Goal: Task Accomplishment & Management: Manage account settings

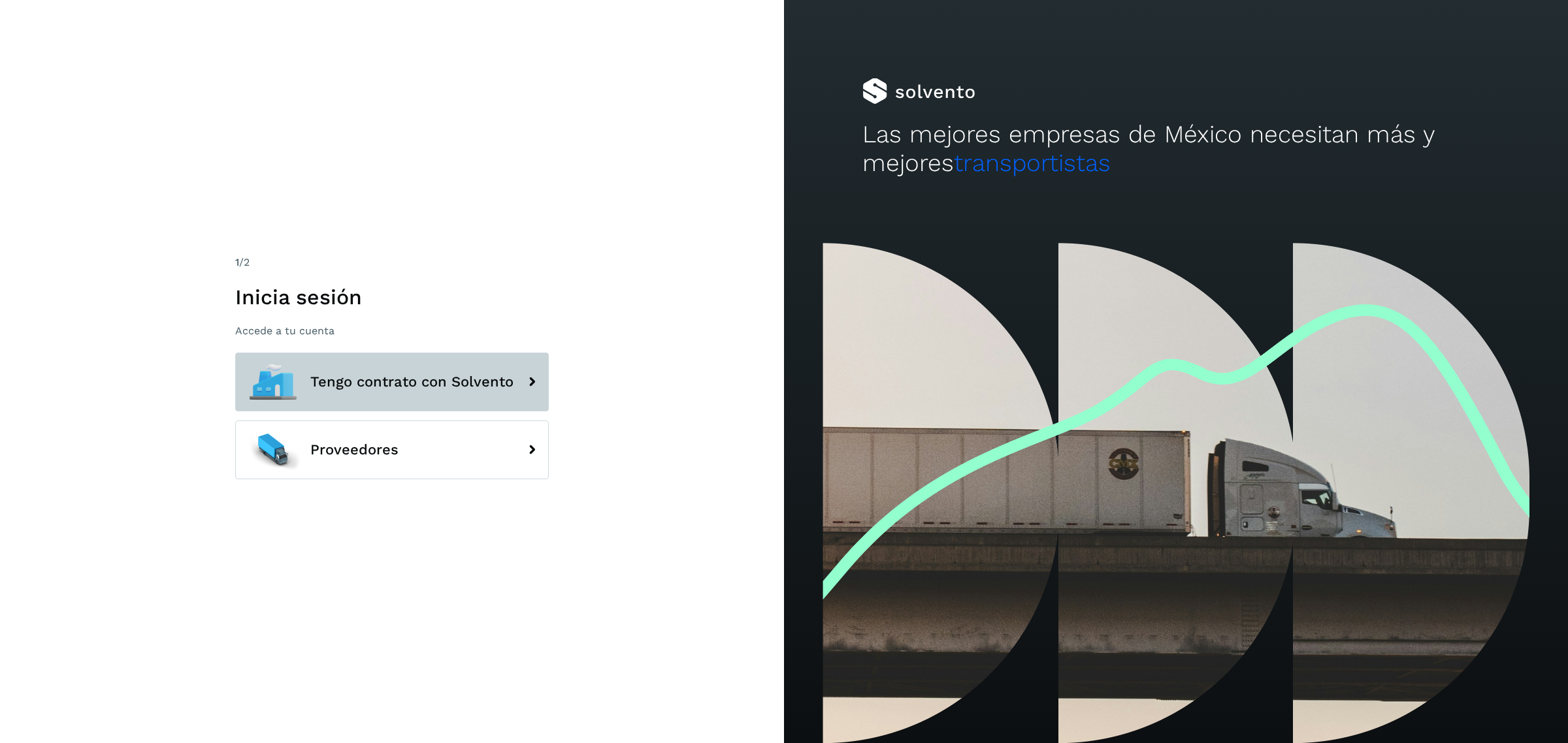
click at [481, 364] on button "Tengo contrato con Solvento" at bounding box center [391, 382] width 314 height 59
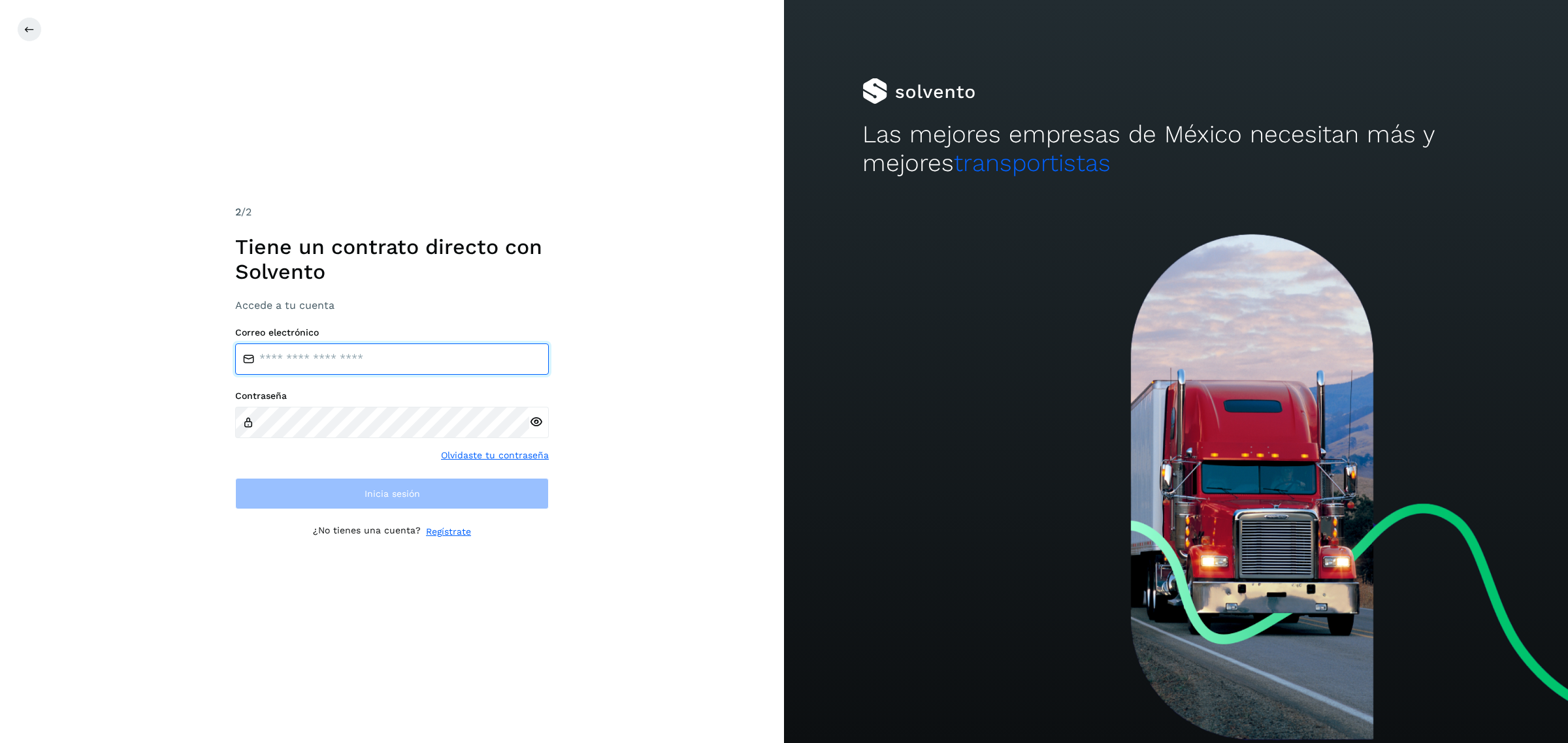
type input "**********"
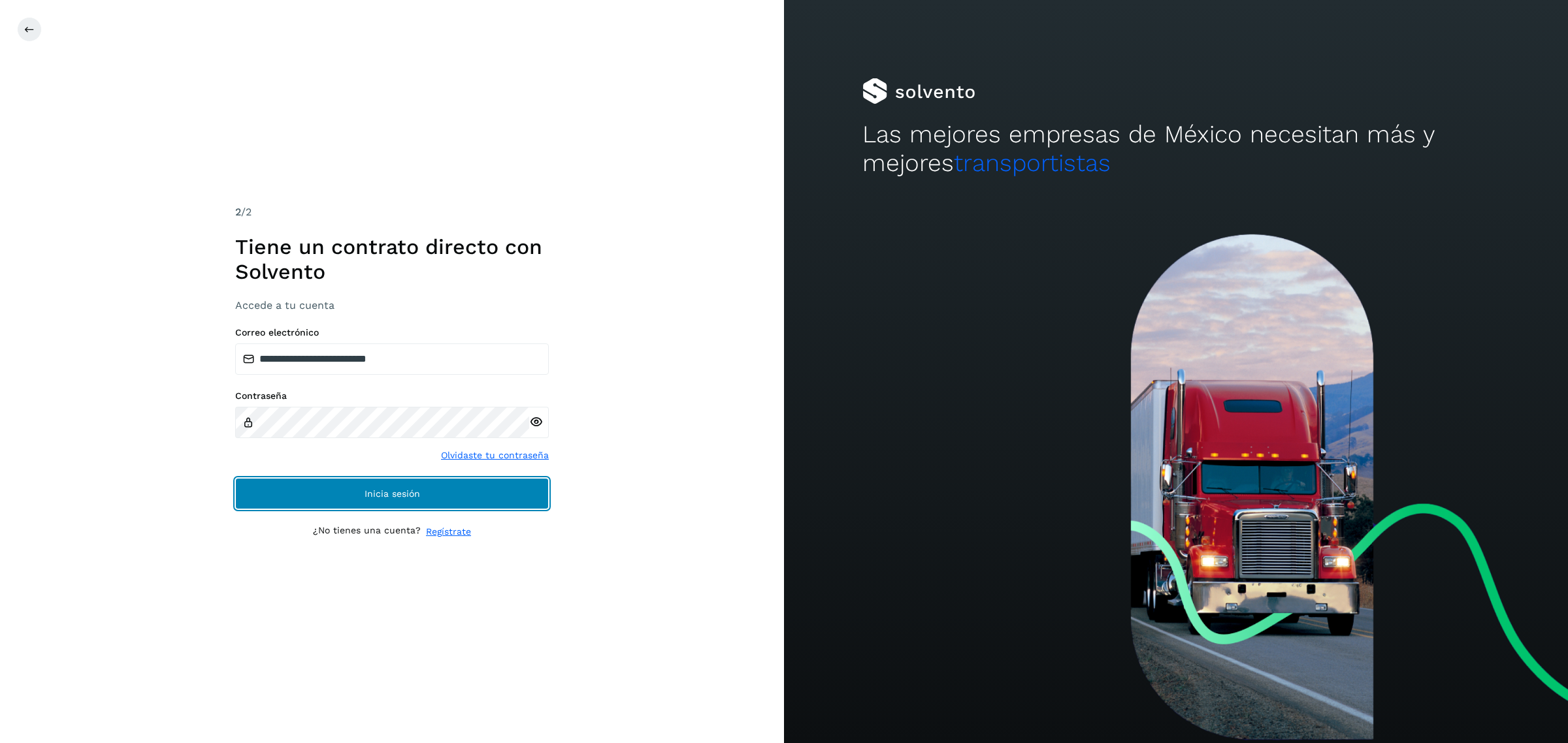
click at [416, 508] on button "Inicia sesión" at bounding box center [391, 494] width 314 height 31
click at [416, 498] on span "Inicia sesión" at bounding box center [392, 494] width 56 height 9
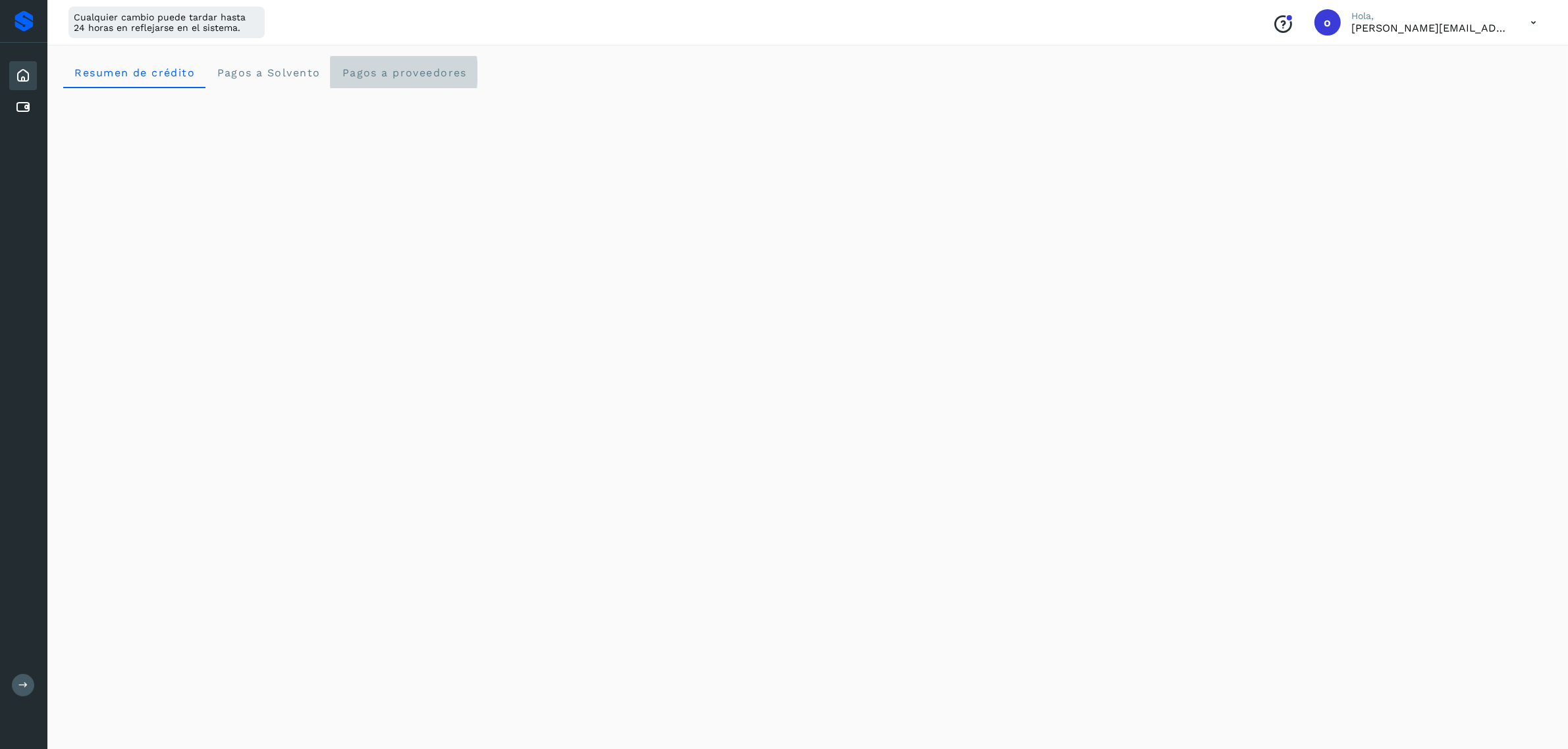
click at [394, 74] on span "Pagos a proveedores" at bounding box center [403, 72] width 126 height 13
click at [284, 71] on span "Pagos a Solvento" at bounding box center [268, 72] width 104 height 13
click at [18, 100] on icon at bounding box center [23, 107] width 15 height 15
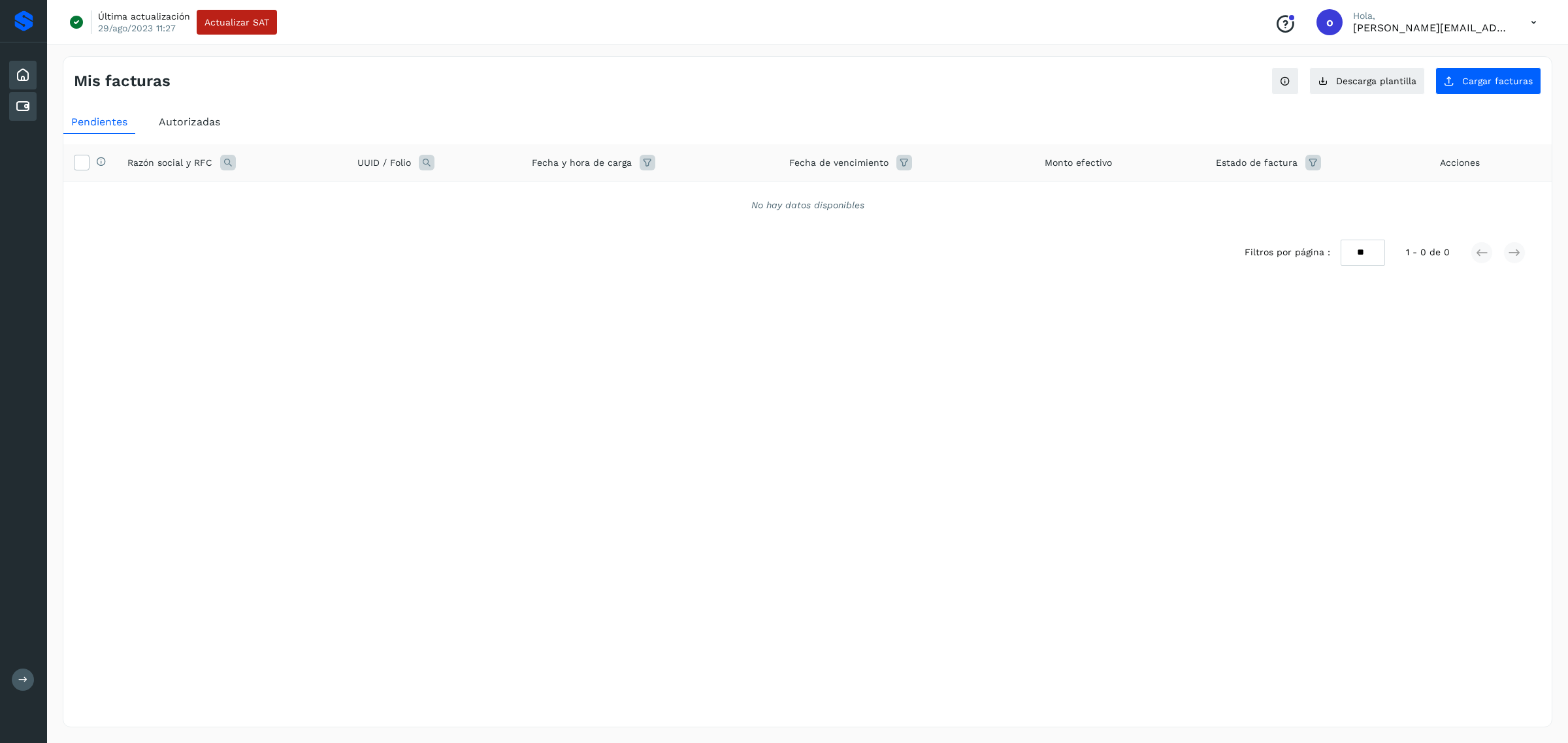
click at [28, 79] on icon at bounding box center [23, 75] width 15 height 15
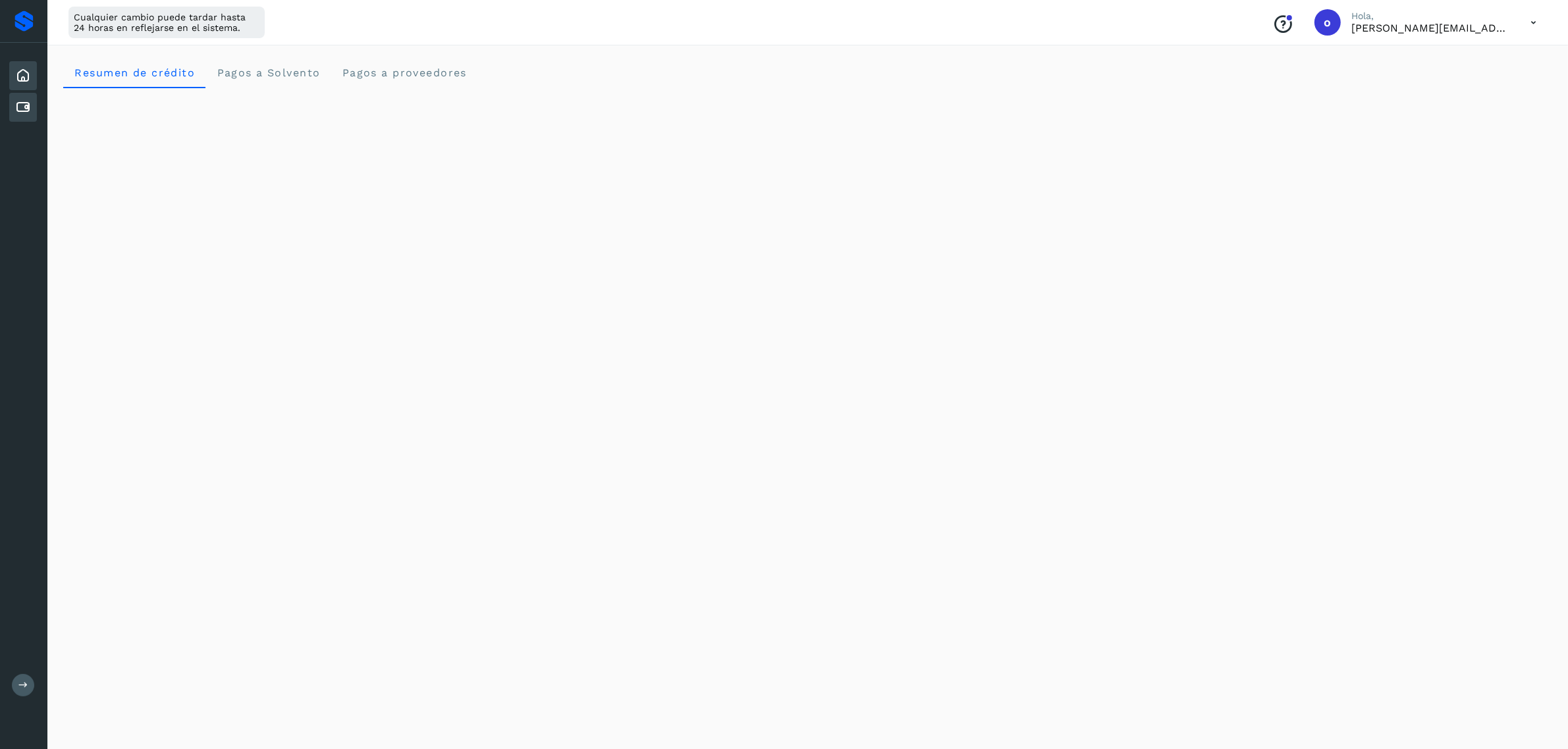
click at [24, 97] on div "Cuentas por pagar" at bounding box center [22, 107] width 27 height 29
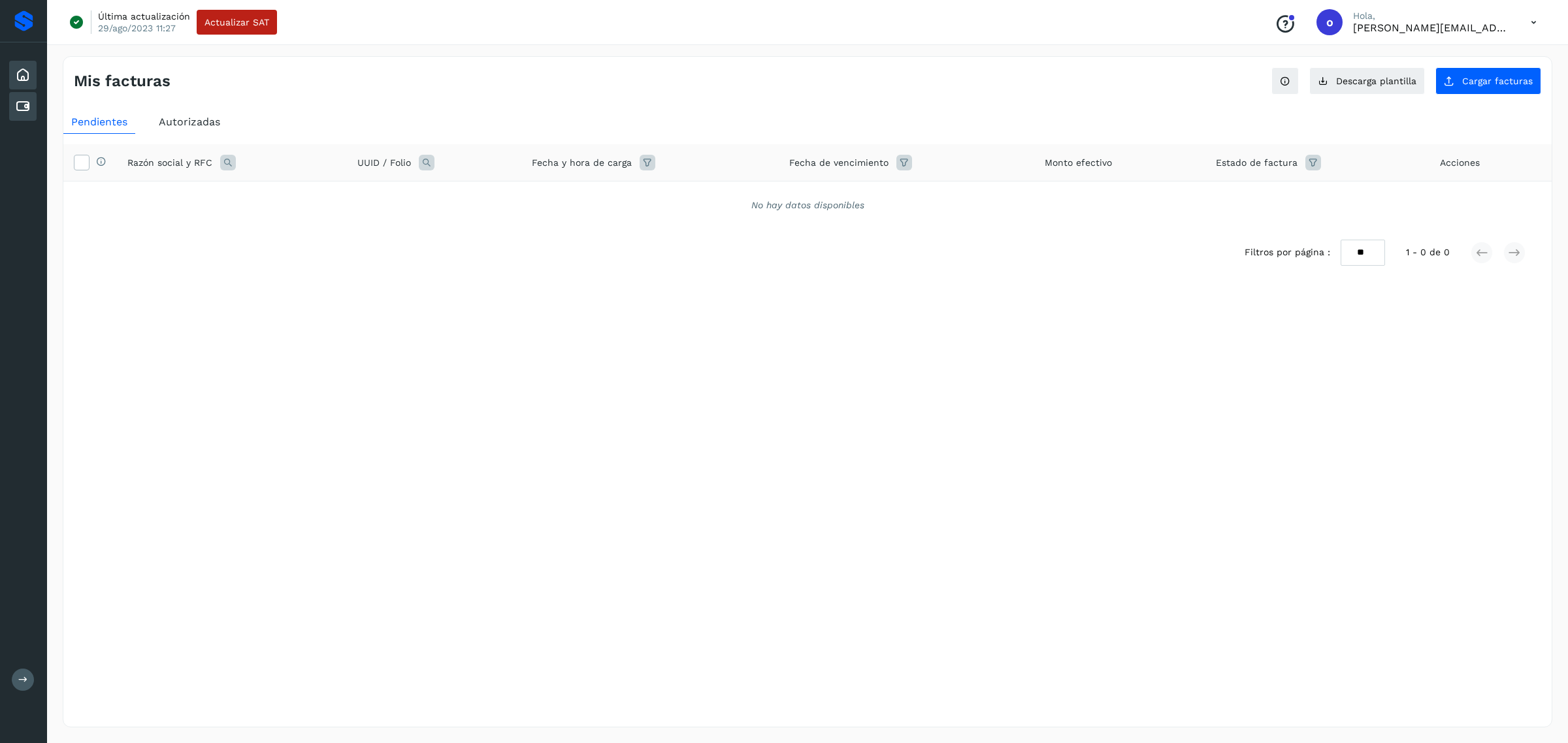
click at [20, 78] on icon at bounding box center [23, 75] width 15 height 15
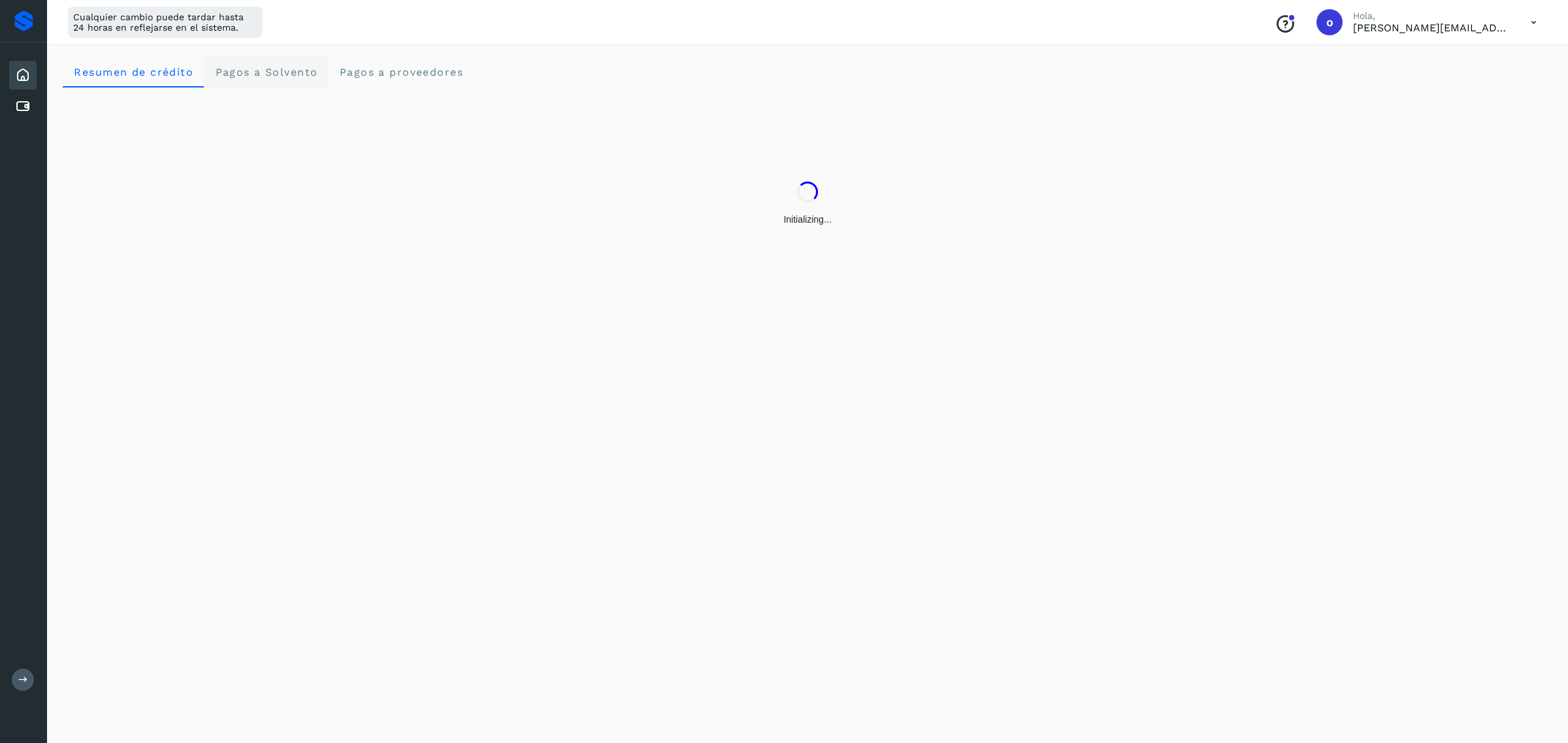
click at [241, 73] on span "Pagos a Solvento" at bounding box center [266, 72] width 103 height 12
click at [387, 74] on span "Pagos a proveedores" at bounding box center [400, 72] width 125 height 12
click at [38, 125] on div "Inicio Cuentas por pagar" at bounding box center [23, 91] width 47 height 97
click at [30, 108] on icon at bounding box center [23, 106] width 15 height 15
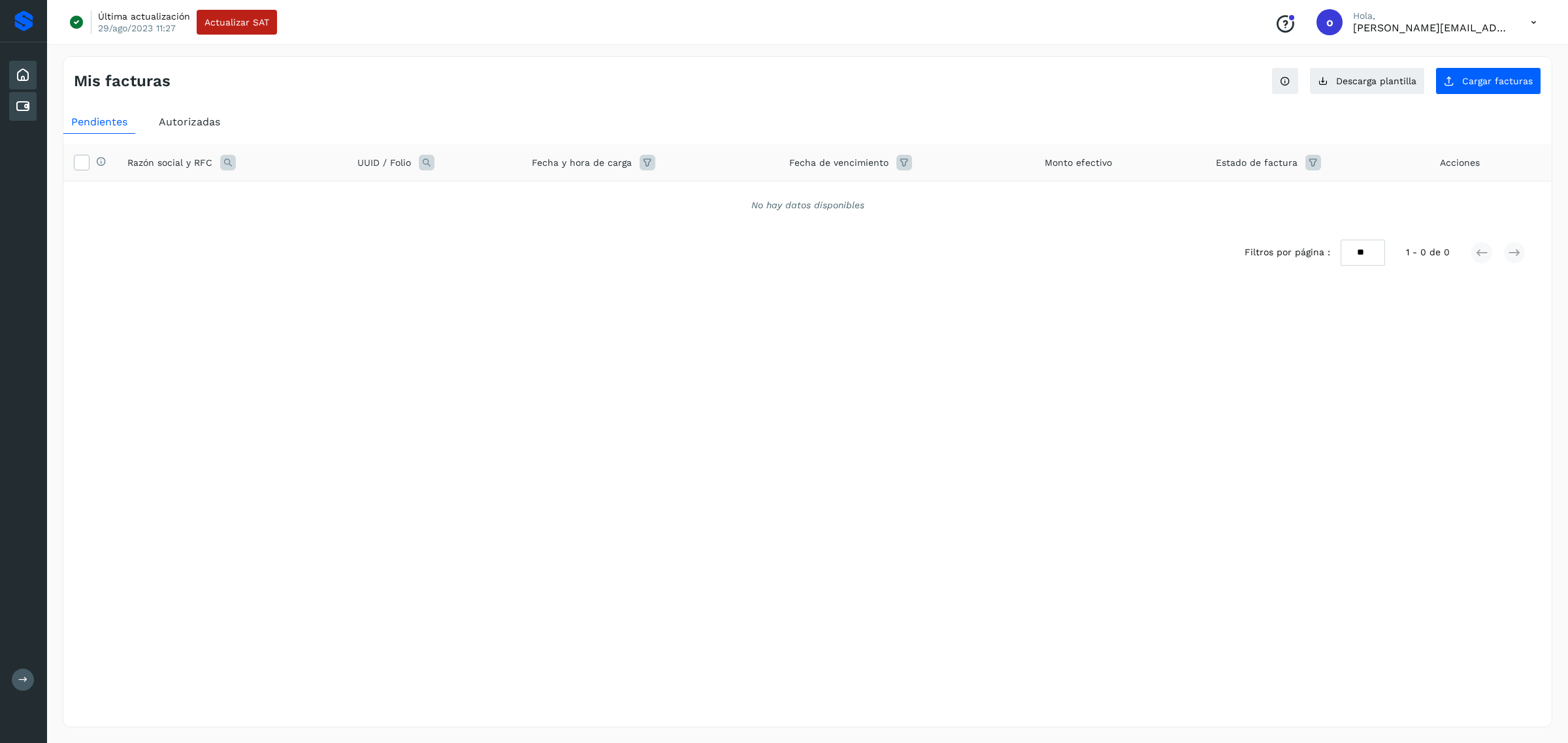
click at [20, 80] on icon at bounding box center [23, 75] width 15 height 15
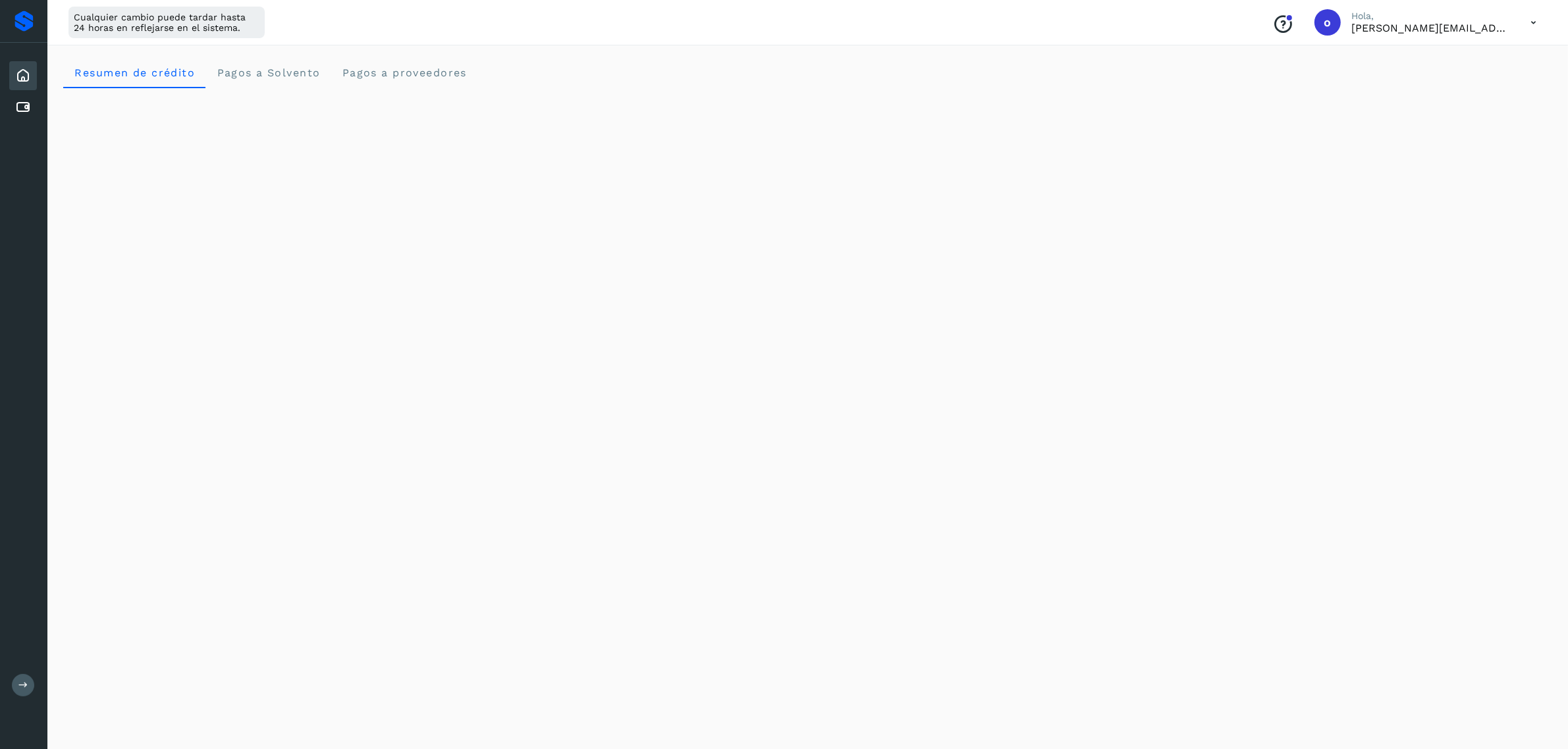
drag, startPoint x: 10, startPoint y: 67, endPoint x: 1370, endPoint y: 321, distance: 1383.5
click at [1371, 320] on div "Initializing..." at bounding box center [808, 673] width 1489 height 1169
click at [257, 64] on Solvento "Pagos a Solvento" at bounding box center [268, 72] width 125 height 32
click at [423, 60] on proveedores "Pagos a proveedores" at bounding box center [403, 72] width 147 height 32
click at [1289, 21] on icon "Conoce nuestros beneficios" at bounding box center [1283, 24] width 21 height 21
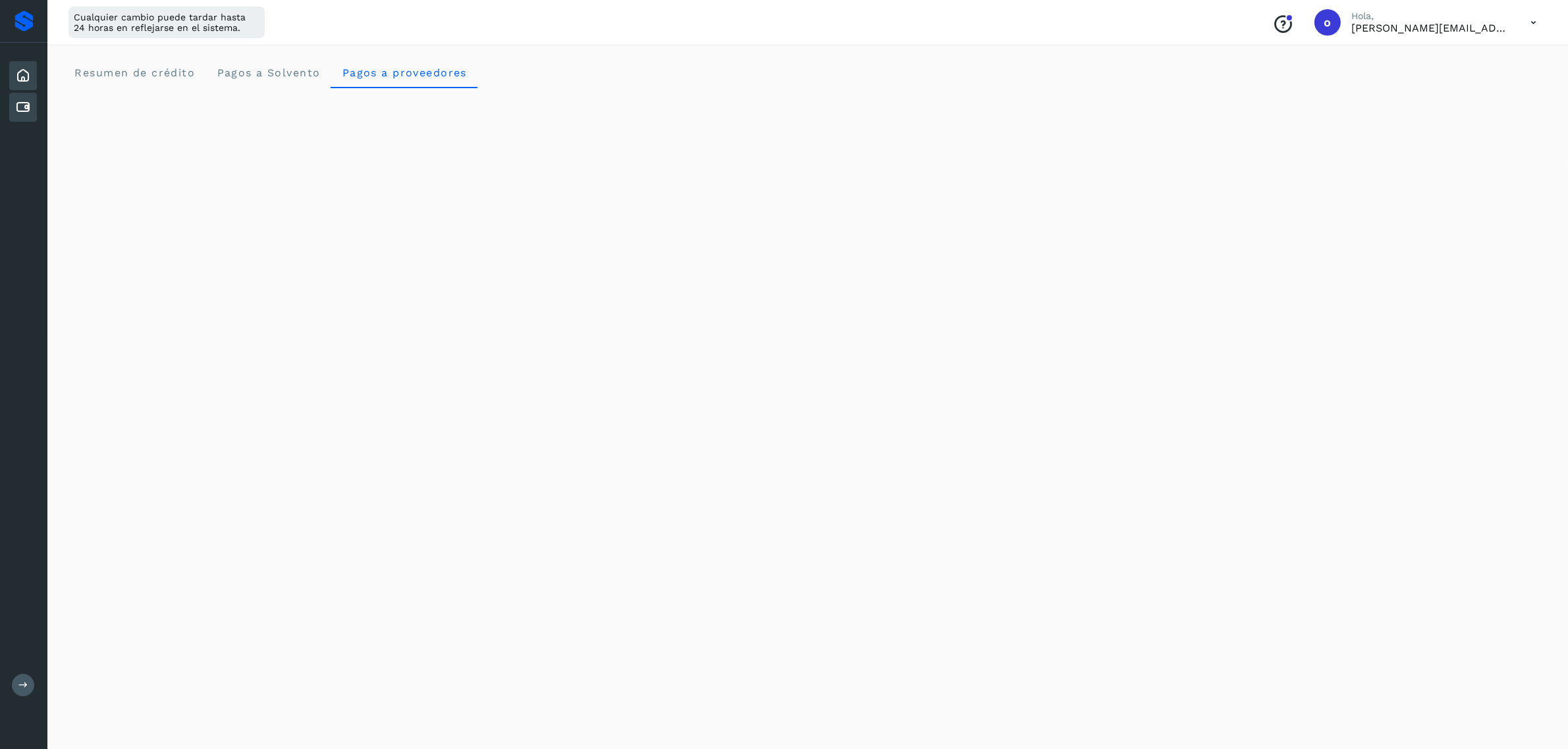
click at [30, 101] on icon at bounding box center [23, 107] width 15 height 15
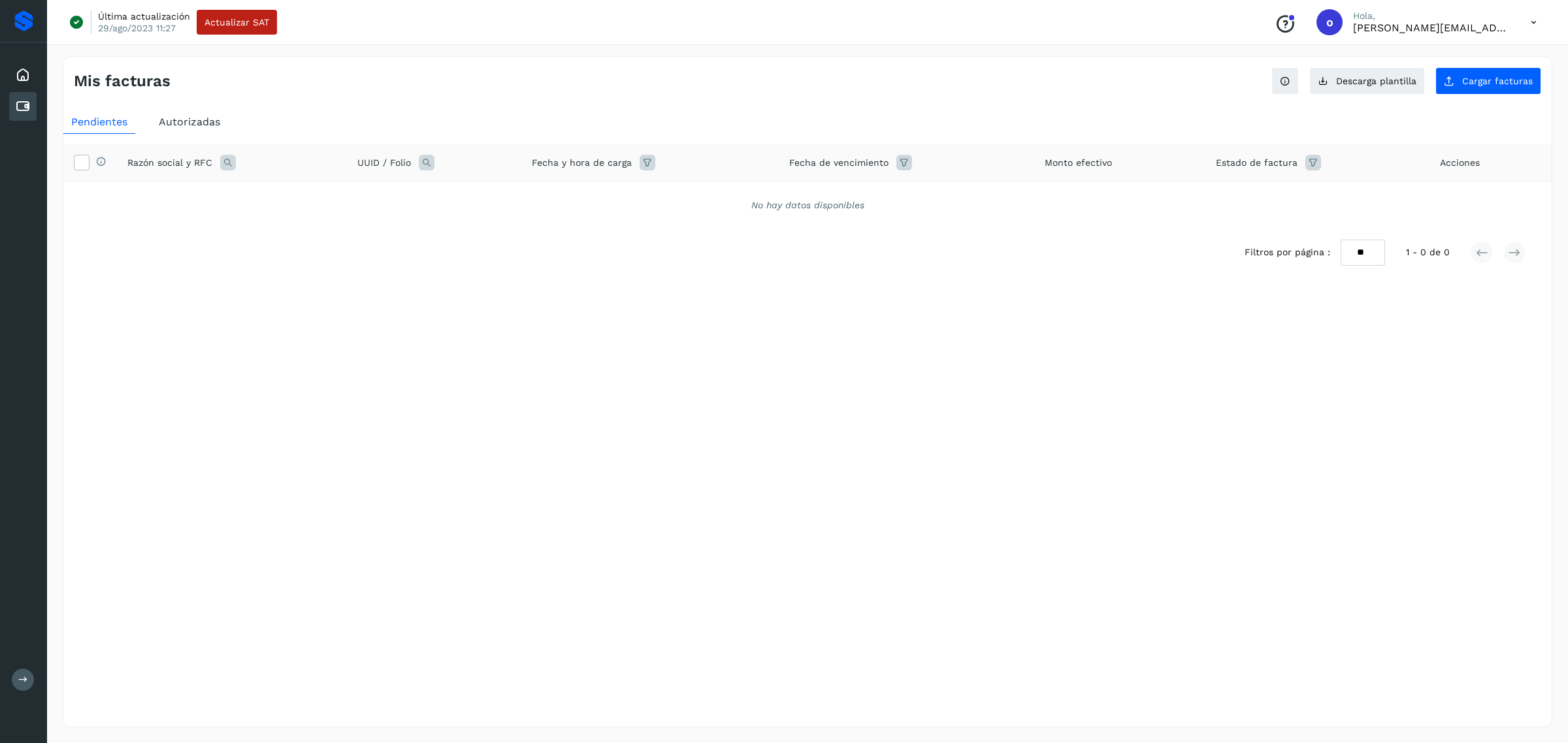
click at [214, 108] on div "Pendientes Autorizadas Selecciona todas las facturas disponibles para autorizac…" at bounding box center [808, 214] width 1488 height 219
click at [207, 116] on div "Autorizadas" at bounding box center [189, 122] width 77 height 23
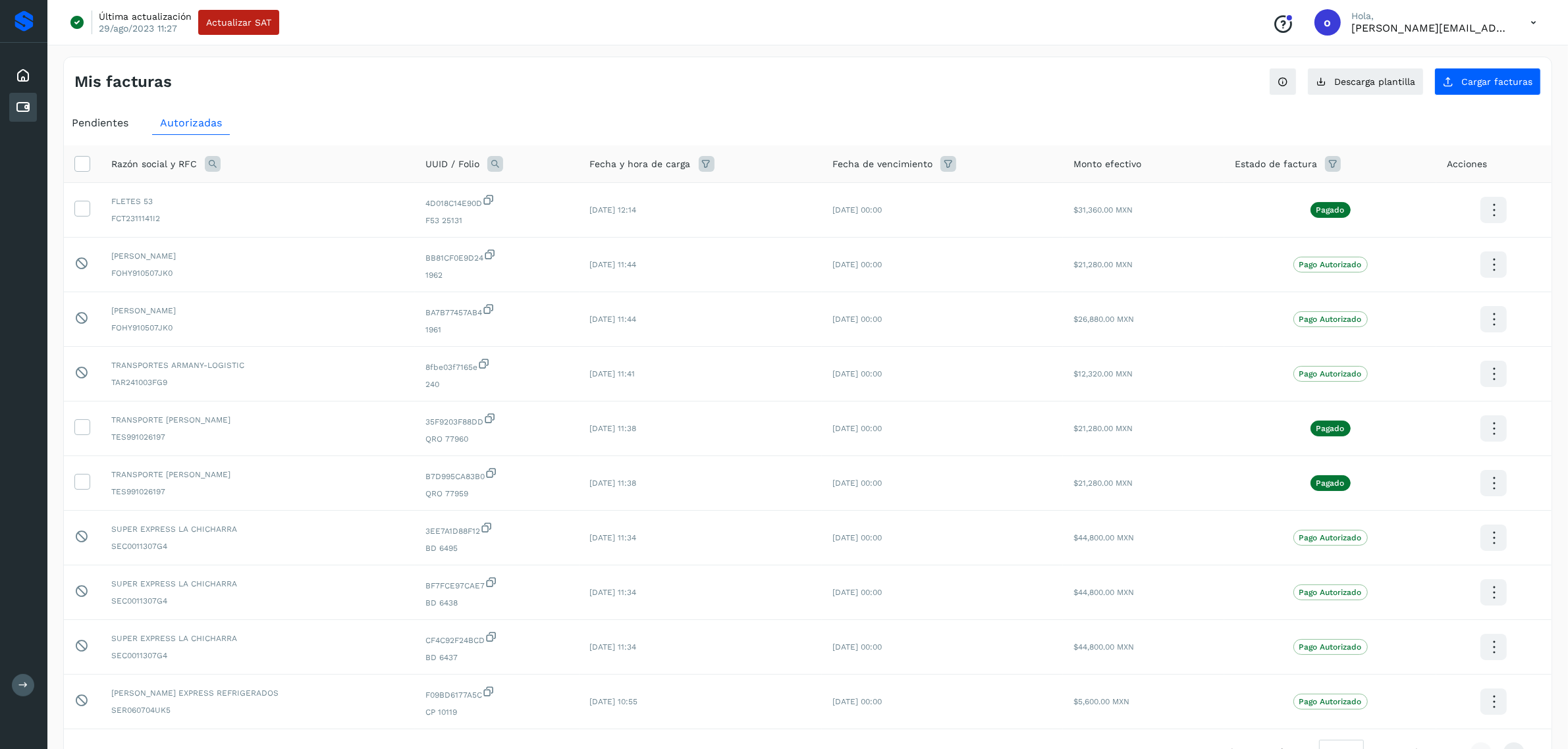
click at [216, 168] on icon at bounding box center [212, 164] width 15 height 15
click at [281, 212] on input "text" at bounding box center [299, 219] width 162 height 21
type input "*****"
click at [335, 205] on div "Razón social RFC *****" at bounding box center [299, 209] width 162 height 43
click at [336, 245] on button "Buscar" at bounding box center [332, 254] width 96 height 27
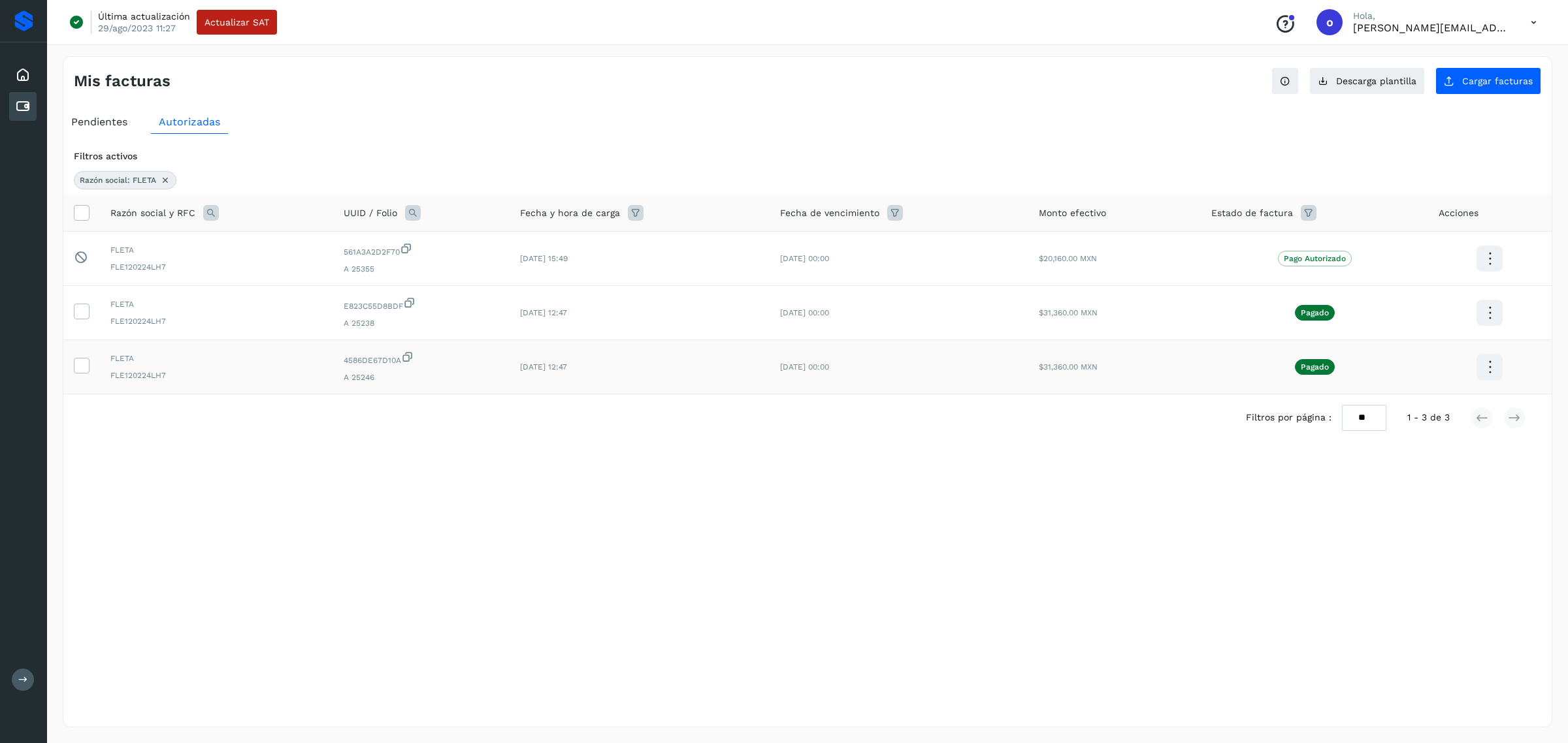
click at [1486, 369] on icon at bounding box center [1490, 367] width 31 height 31
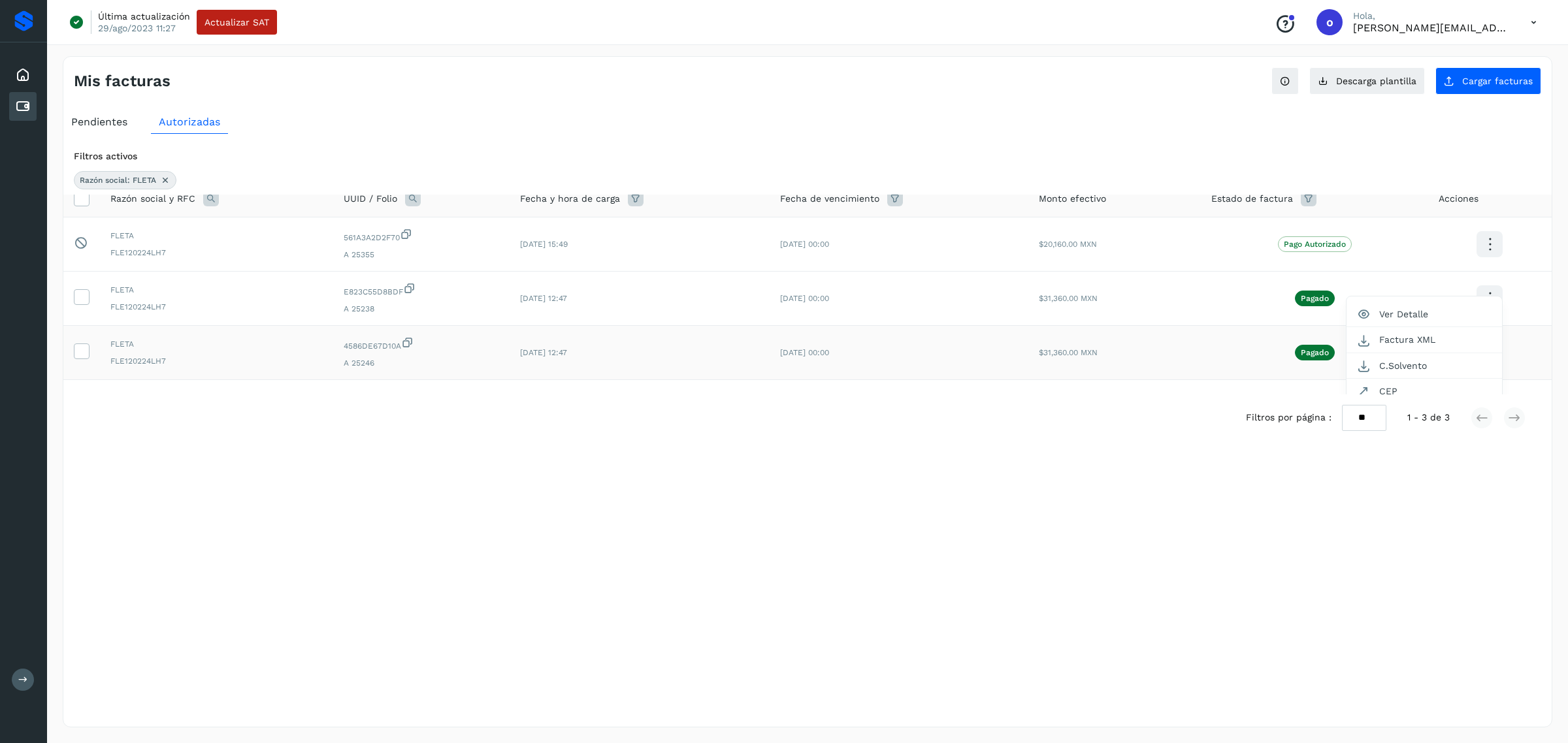
click at [1275, 608] on div at bounding box center [784, 372] width 1568 height 743
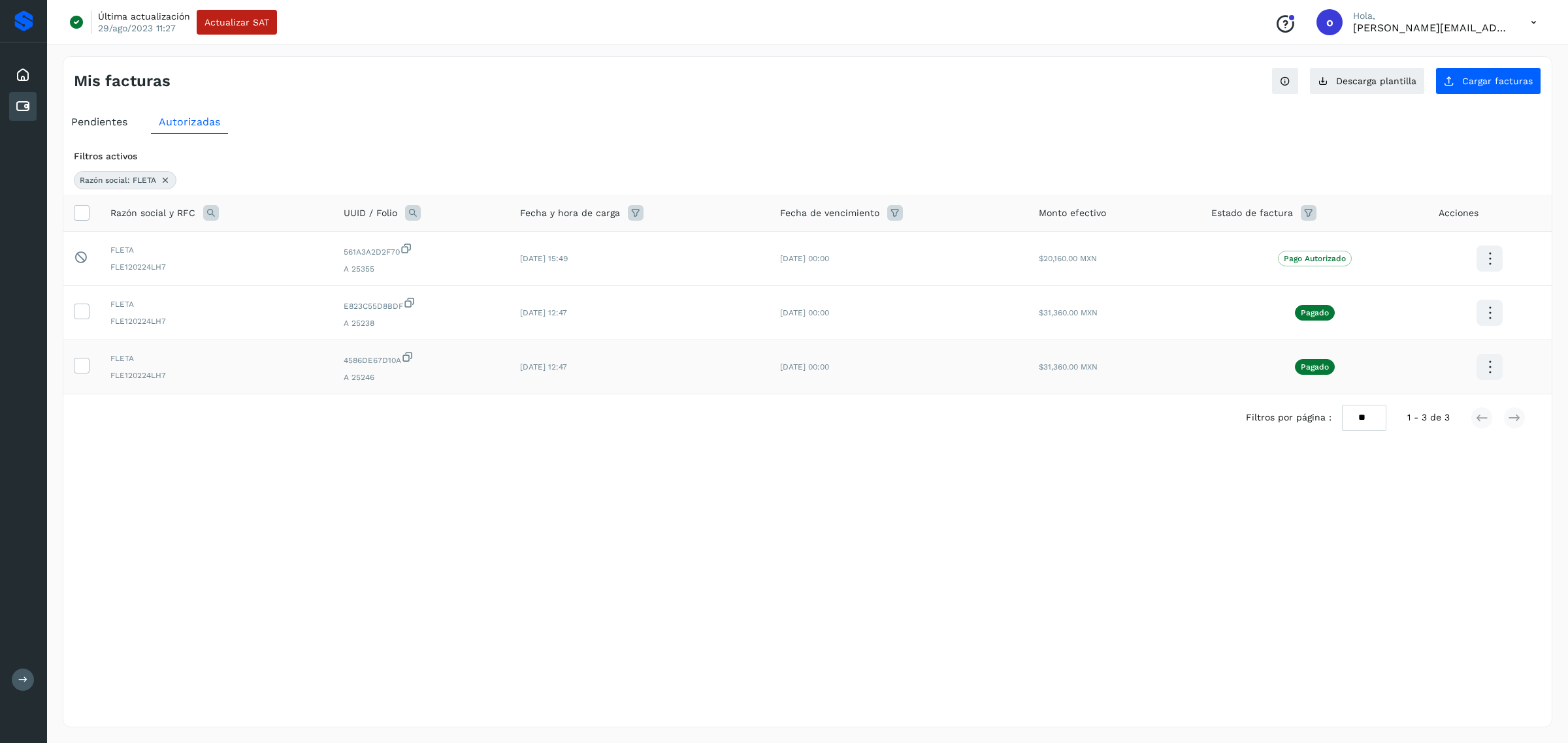
scroll to position [0, 0]
click at [1497, 366] on icon at bounding box center [1490, 367] width 31 height 31
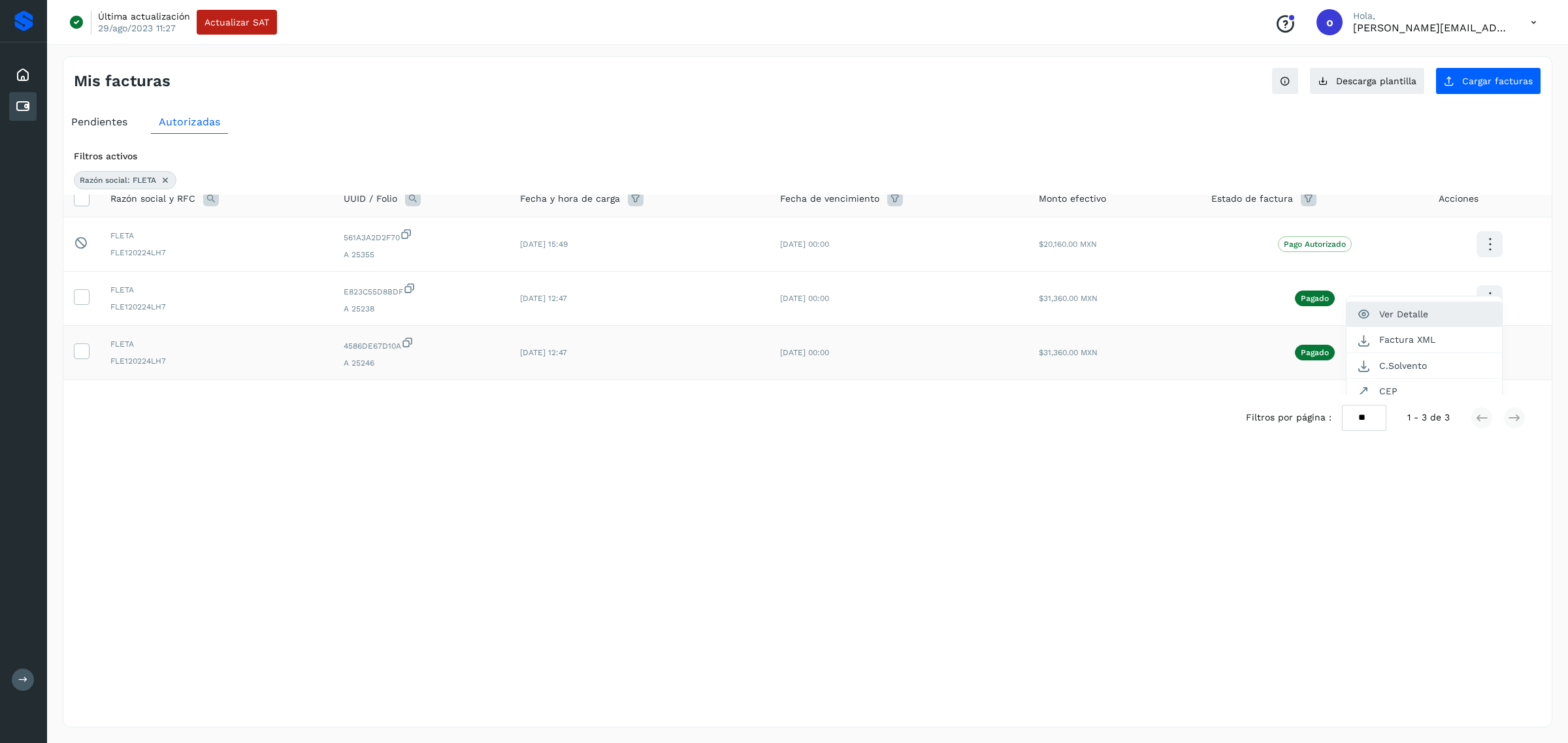
click at [1446, 320] on button "Ver Detalle" at bounding box center [1424, 314] width 155 height 26
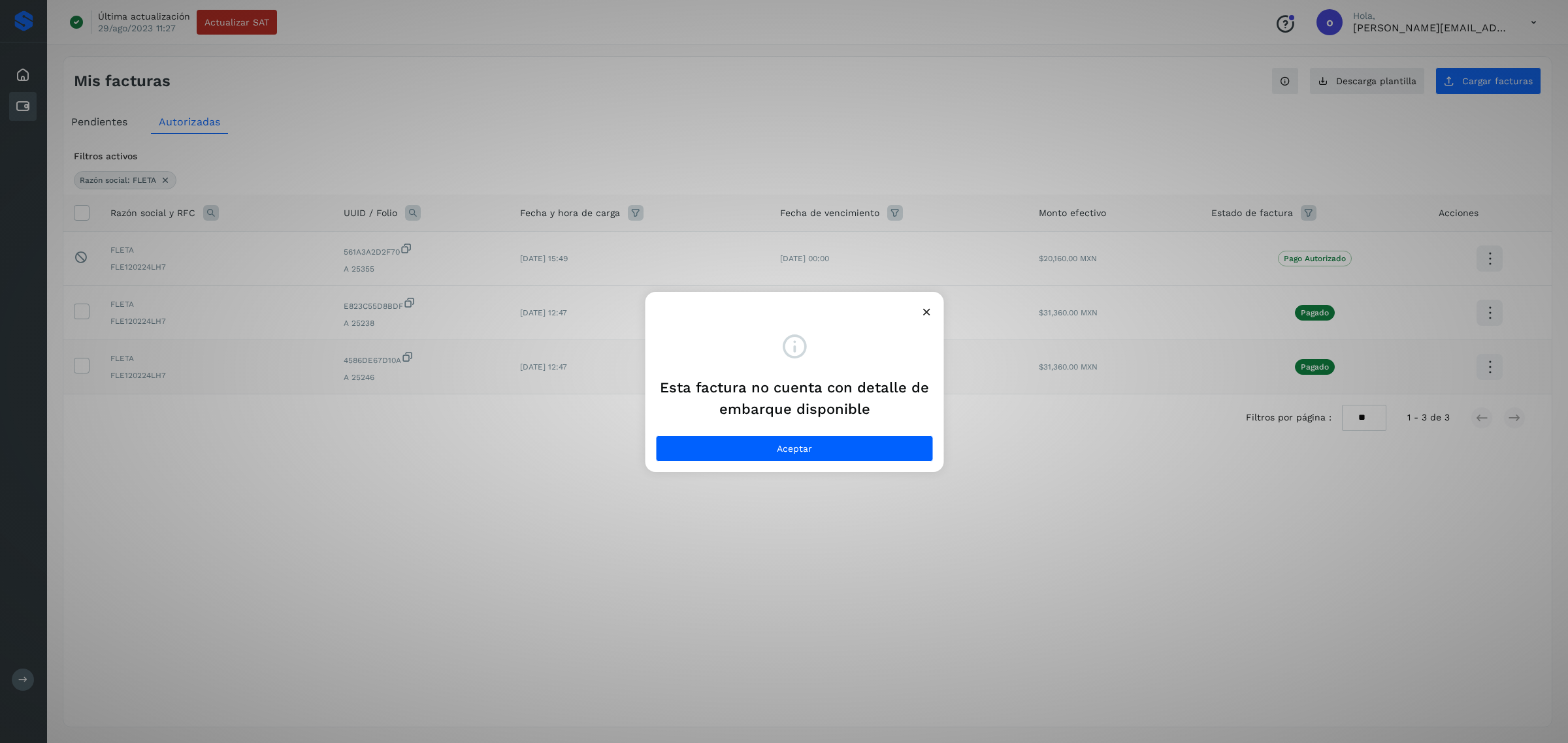
scroll to position [0, 0]
click at [929, 306] on icon at bounding box center [926, 312] width 14 height 14
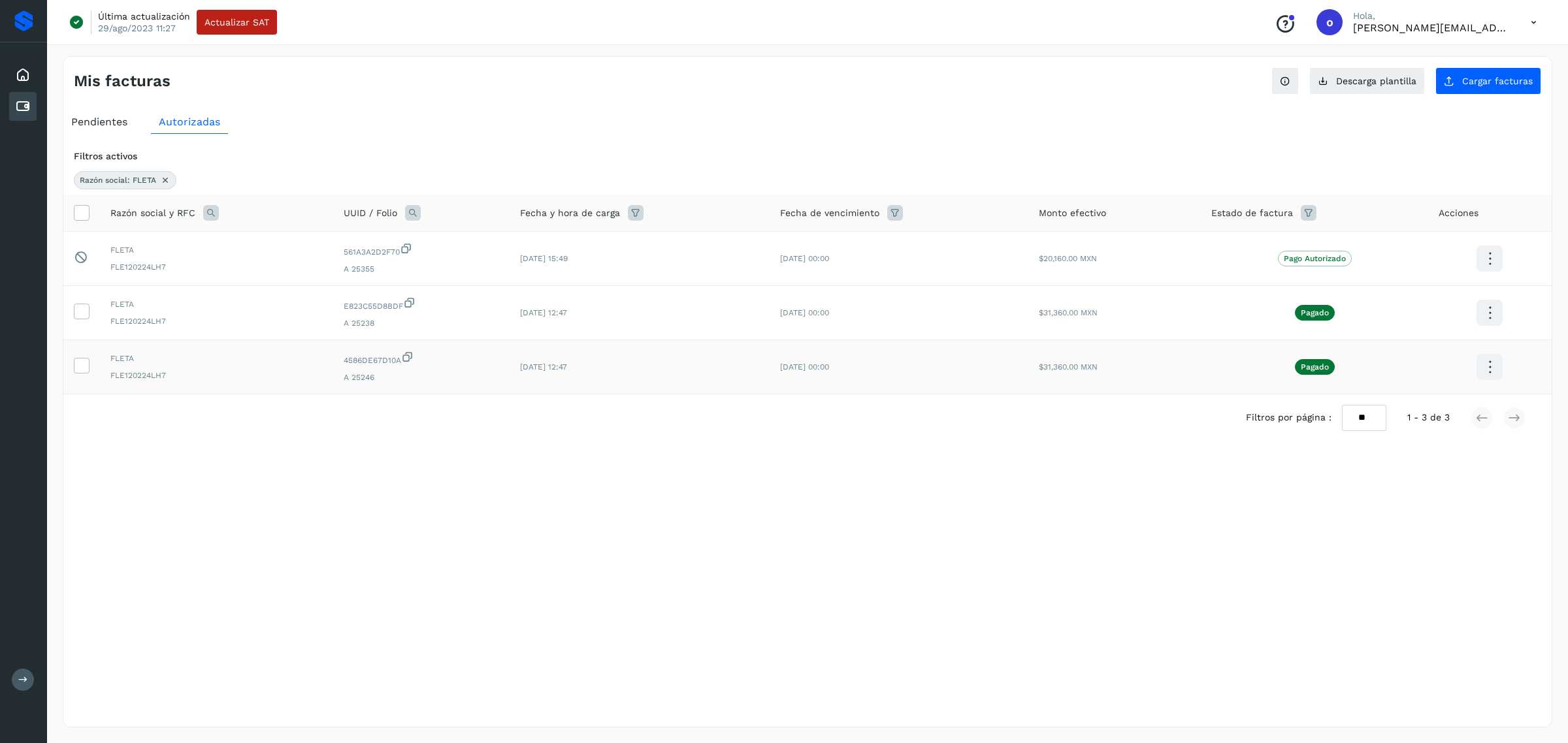
click at [1481, 363] on icon at bounding box center [1490, 367] width 31 height 31
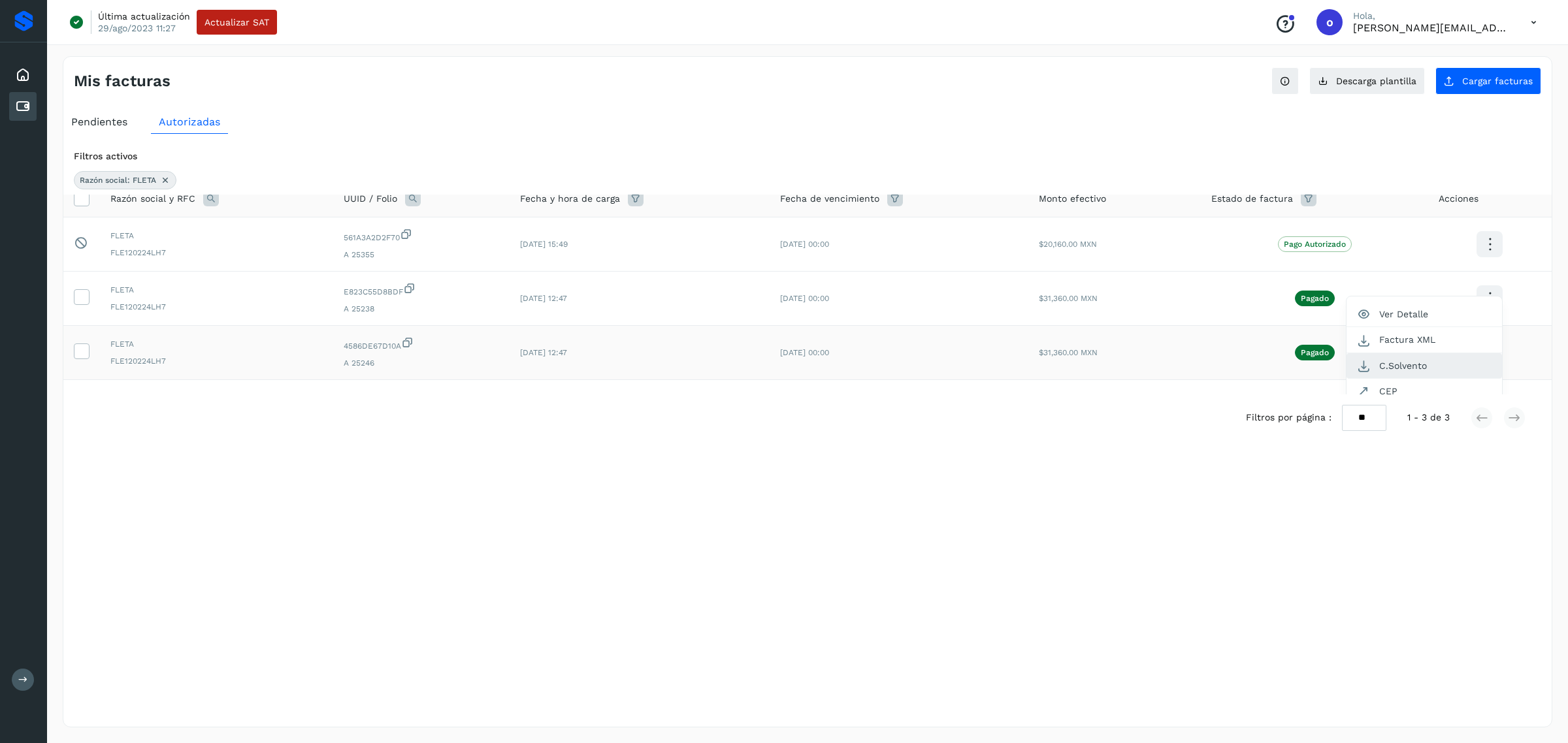
click at [1463, 366] on button "C.Solvento" at bounding box center [1424, 366] width 155 height 26
